Goal: Information Seeking & Learning: Learn about a topic

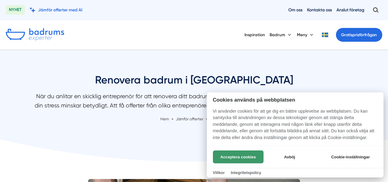
click at [243, 156] on button "Acceptera cookies" at bounding box center [238, 156] width 51 height 13
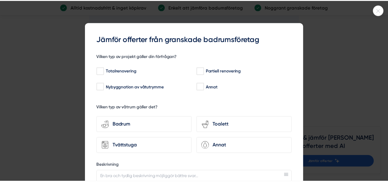
scroll to position [1749, 0]
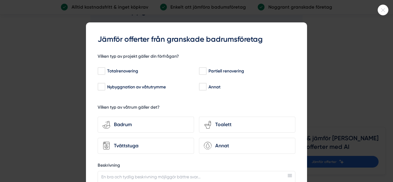
click at [333, 29] on div at bounding box center [196, 91] width 393 height 182
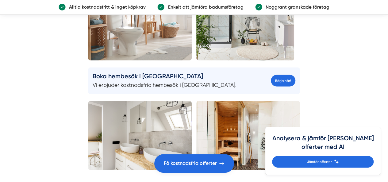
scroll to position [2056, 0]
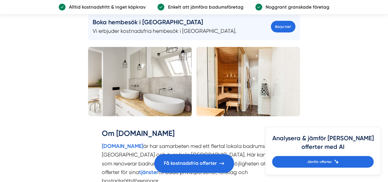
click at [165, 67] on img at bounding box center [140, 81] width 104 height 69
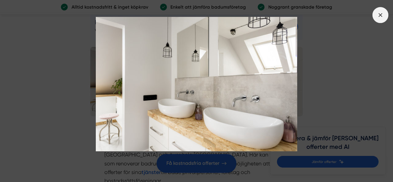
click at [377, 14] on icon at bounding box center [380, 15] width 7 height 7
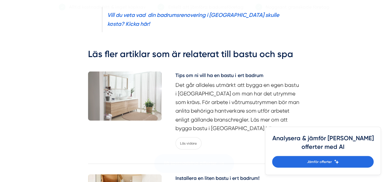
scroll to position [921, 0]
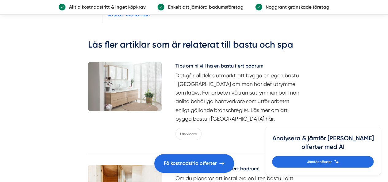
click at [125, 73] on img at bounding box center [125, 86] width 74 height 49
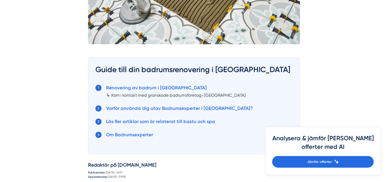
scroll to position [123, 0]
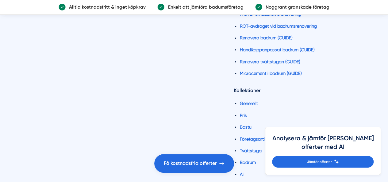
scroll to position [3966, 0]
